Goal: Information Seeking & Learning: Learn about a topic

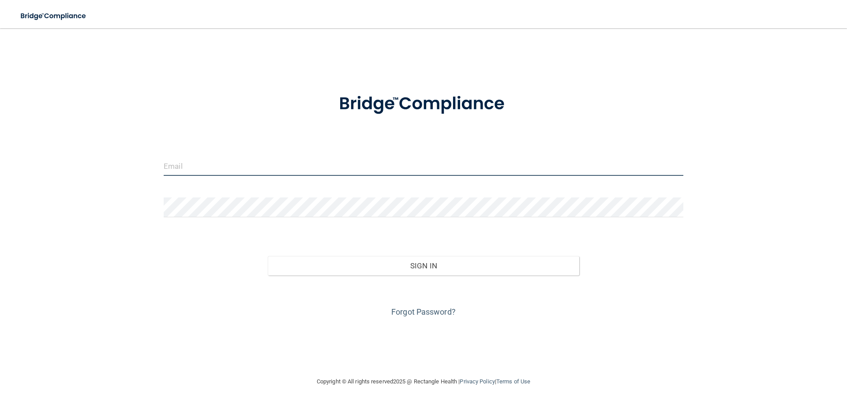
click at [229, 164] on input "email" at bounding box center [423, 166] width 519 height 20
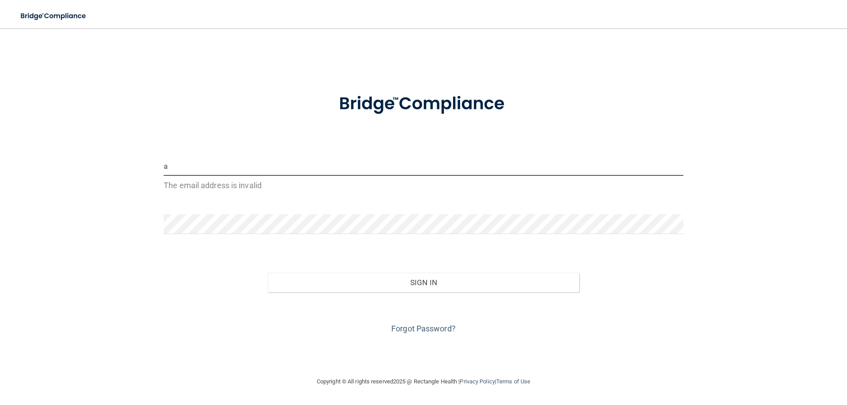
type input "[EMAIL_ADDRESS][DOMAIN_NAME]"
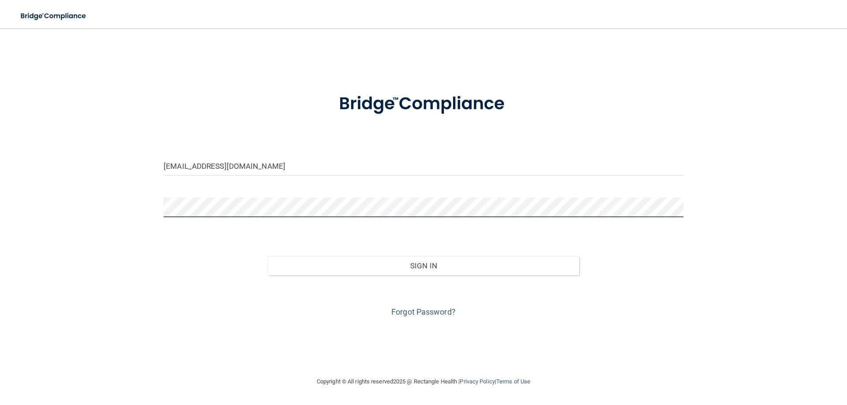
click at [268, 256] on button "Sign In" at bounding box center [424, 265] width 312 height 19
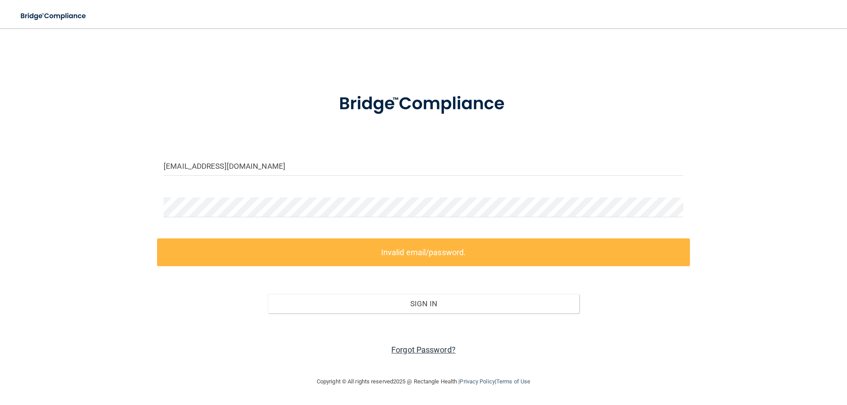
click at [449, 346] on link "Forgot Password?" at bounding box center [423, 349] width 64 height 9
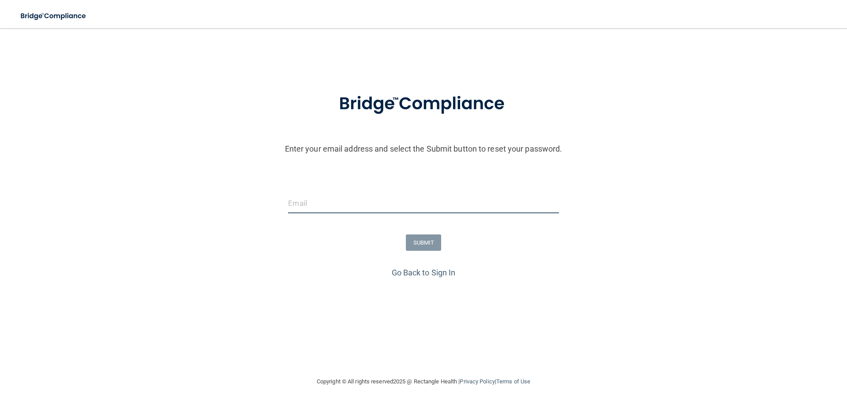
click at [340, 194] on input "email" at bounding box center [423, 204] width 270 height 20
type input "[EMAIL_ADDRESS][DOMAIN_NAME]"
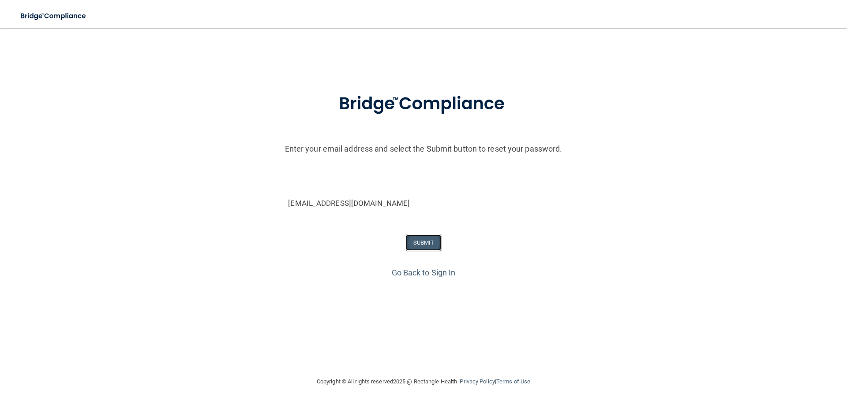
click at [429, 240] on button "SUBMIT" at bounding box center [424, 243] width 36 height 16
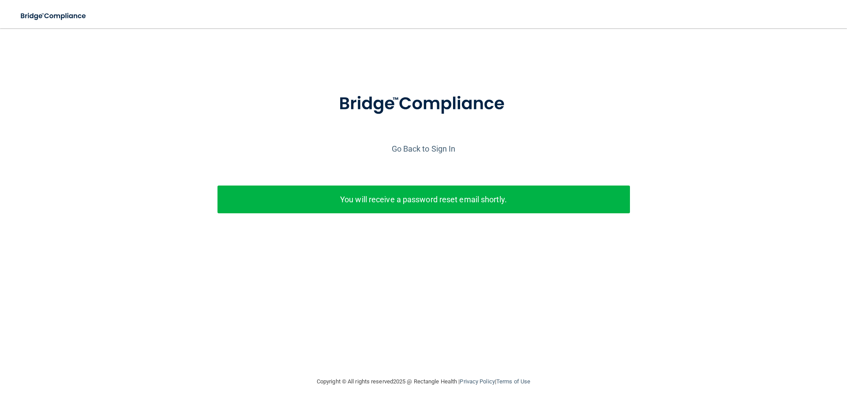
click at [453, 199] on p "You will receive a password reset email shortly." at bounding box center [423, 199] width 399 height 15
click at [437, 146] on link "Go Back to Sign In" at bounding box center [424, 148] width 64 height 9
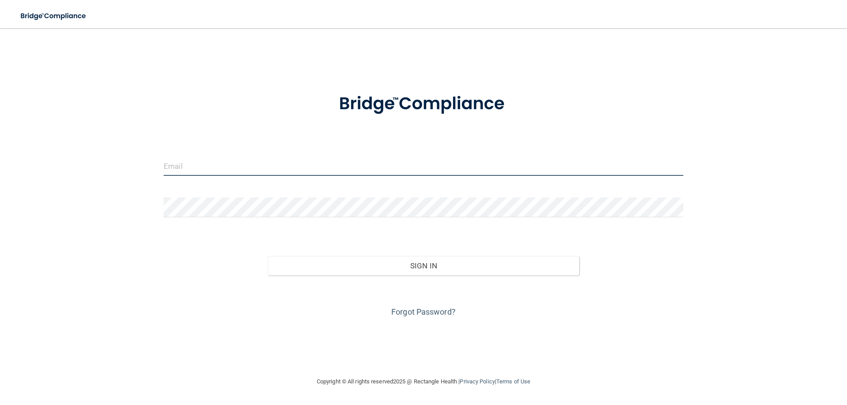
drag, startPoint x: 217, startPoint y: 164, endPoint x: 226, endPoint y: 163, distance: 9.0
click at [217, 164] on input "email" at bounding box center [423, 166] width 519 height 20
type input "[EMAIL_ADDRESS][DOMAIN_NAME]"
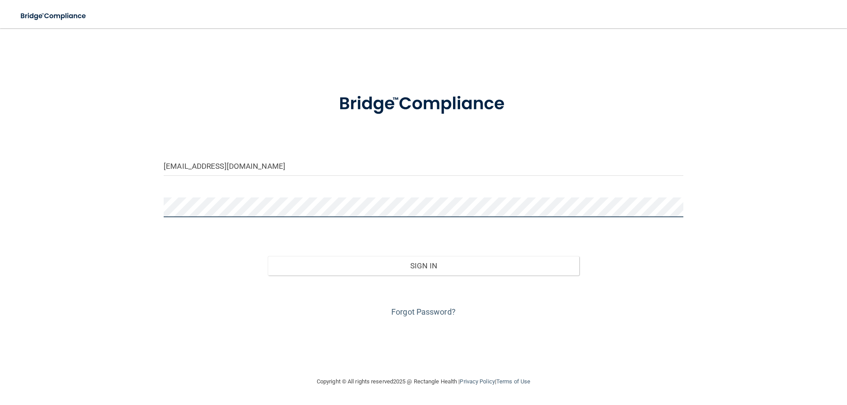
click at [268, 256] on button "Sign In" at bounding box center [424, 265] width 312 height 19
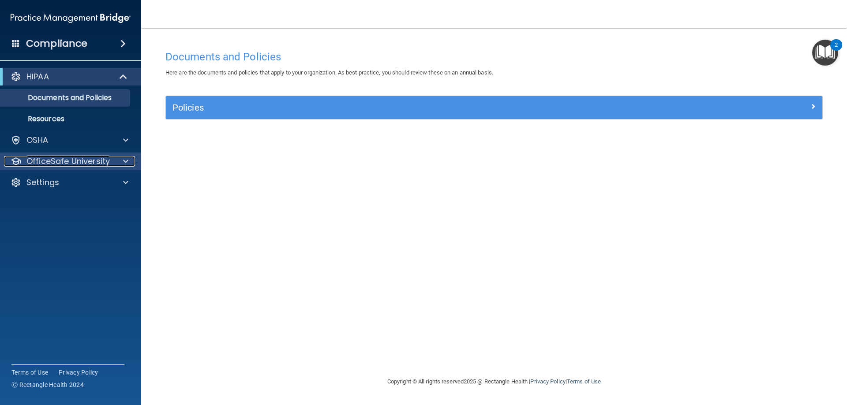
click at [78, 161] on p "OfficeSafe University" at bounding box center [67, 161] width 83 height 11
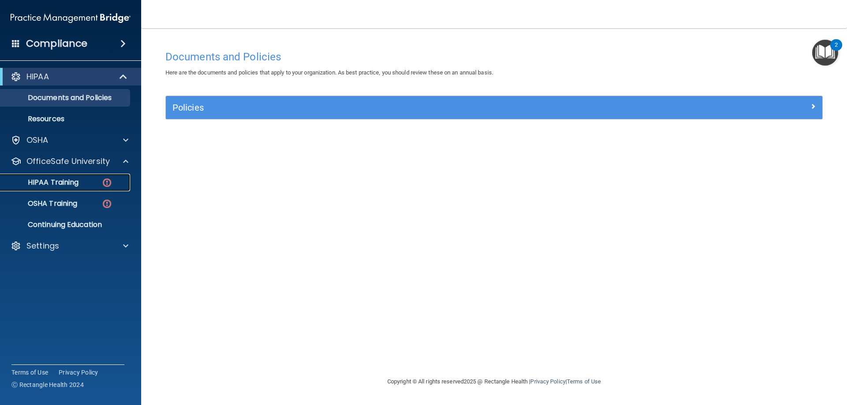
drag, startPoint x: 69, startPoint y: 184, endPoint x: 80, endPoint y: 173, distance: 15.9
click at [69, 184] on p "HIPAA Training" at bounding box center [42, 182] width 73 height 9
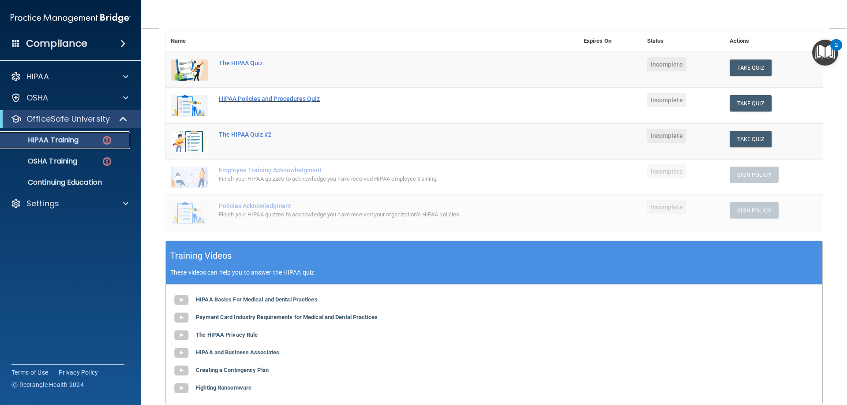
scroll to position [124, 0]
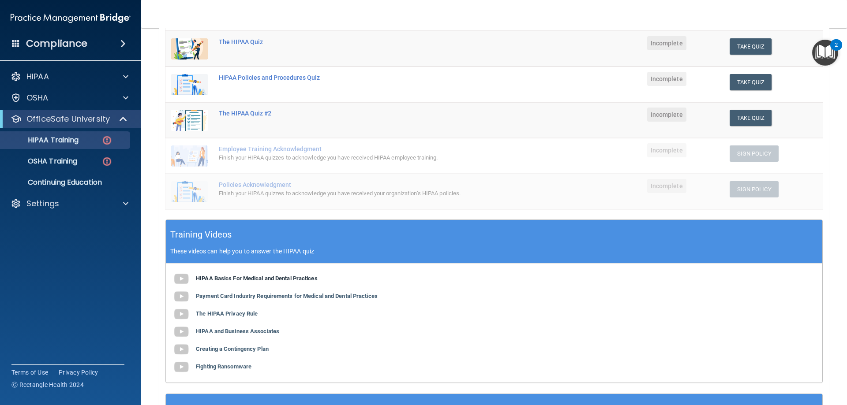
click at [235, 278] on b "HIPAA Basics For Medical and Dental Practices" at bounding box center [257, 278] width 122 height 7
click at [276, 295] on b "Payment Card Industry Requirements for Medical and Dental Practices" at bounding box center [287, 296] width 182 height 7
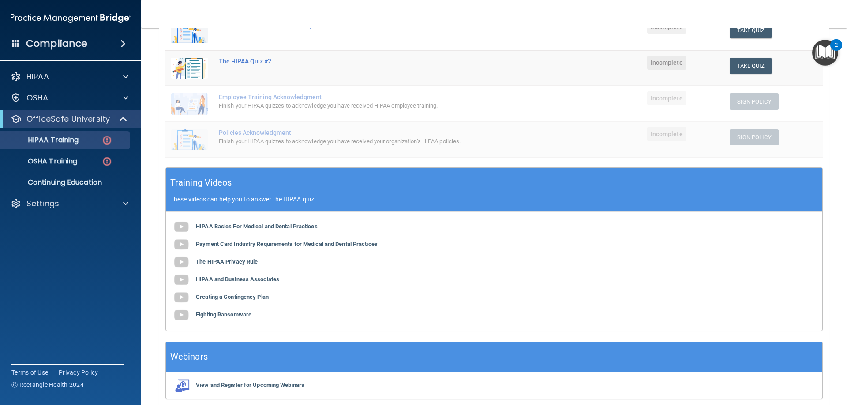
scroll to position [213, 0]
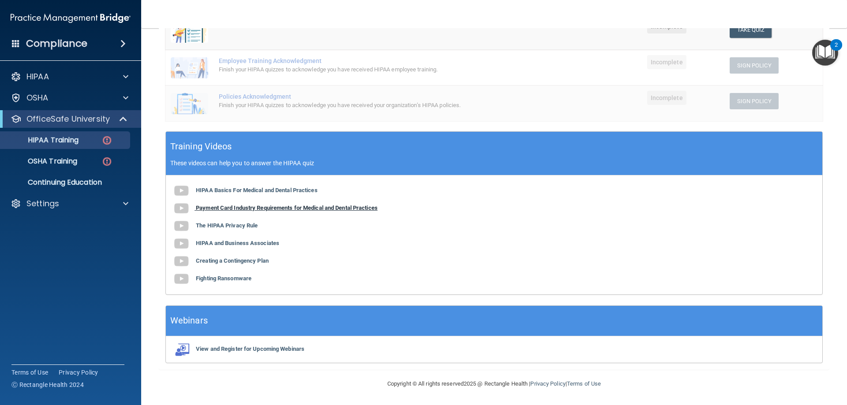
click at [264, 207] on b "Payment Card Industry Requirements for Medical and Dental Practices" at bounding box center [287, 208] width 182 height 7
click at [237, 190] on b "HIPAA Basics For Medical and Dental Practices" at bounding box center [257, 190] width 122 height 7
click at [234, 227] on b "The HIPAA Privacy Rule" at bounding box center [227, 225] width 62 height 7
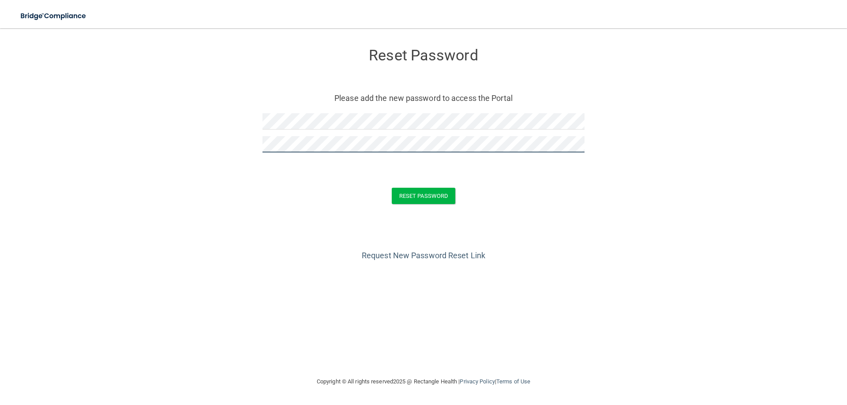
click at [392, 188] on button "Reset Password" at bounding box center [423, 196] width 63 height 16
